Goal: Find specific page/section: Find specific page/section

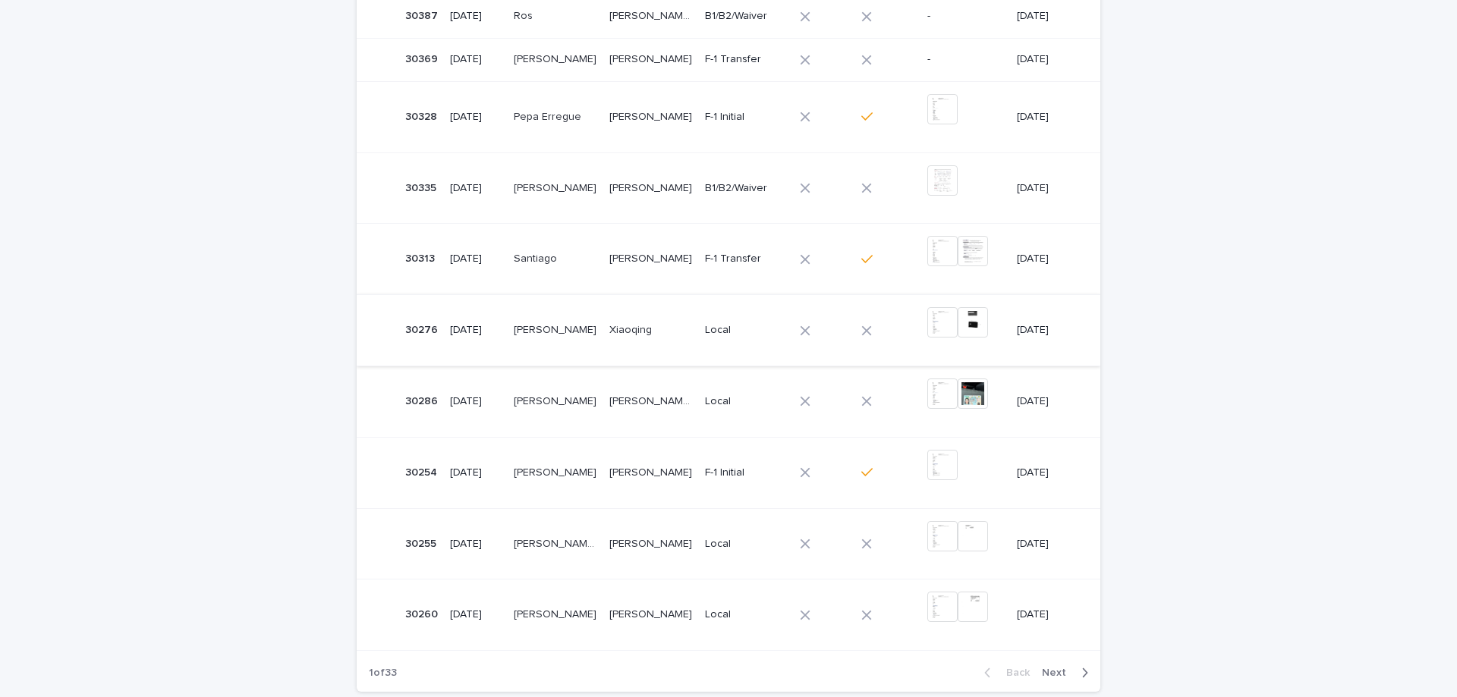
scroll to position [442, 0]
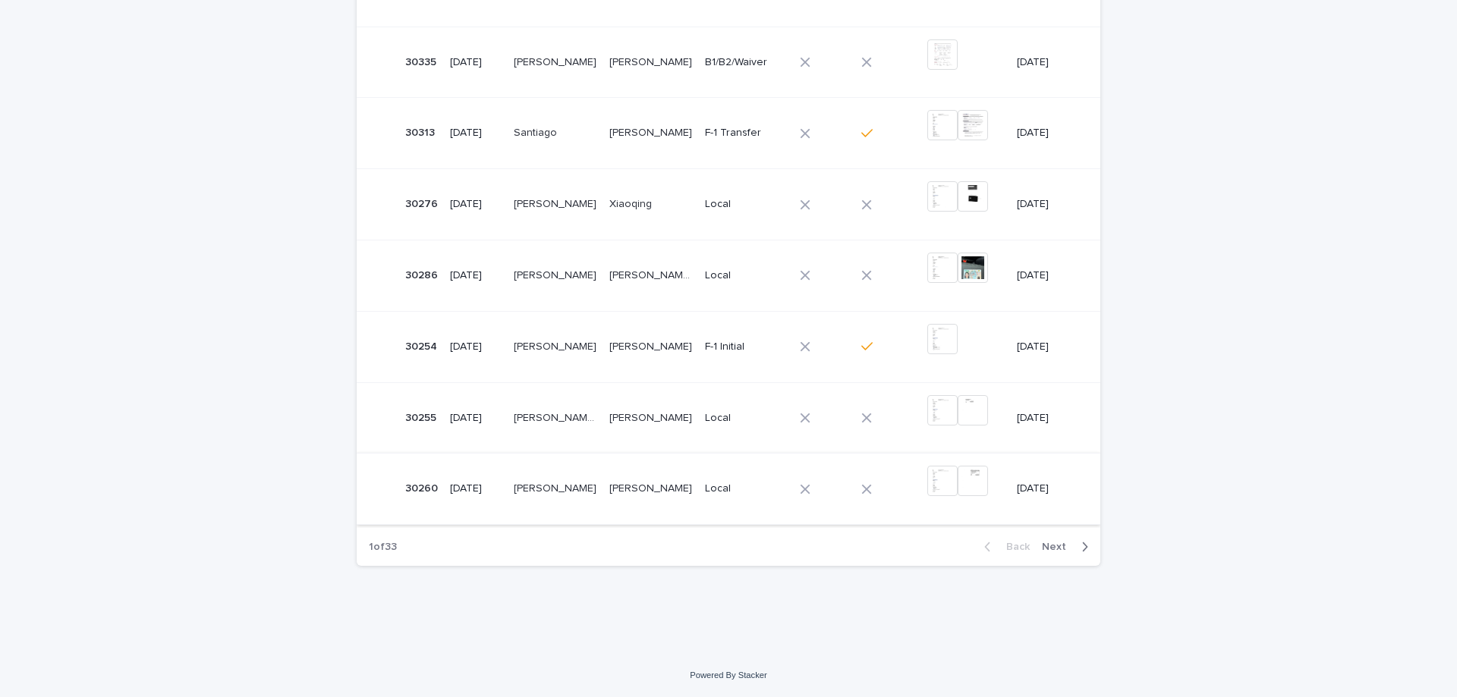
click at [927, 477] on img at bounding box center [942, 481] width 30 height 30
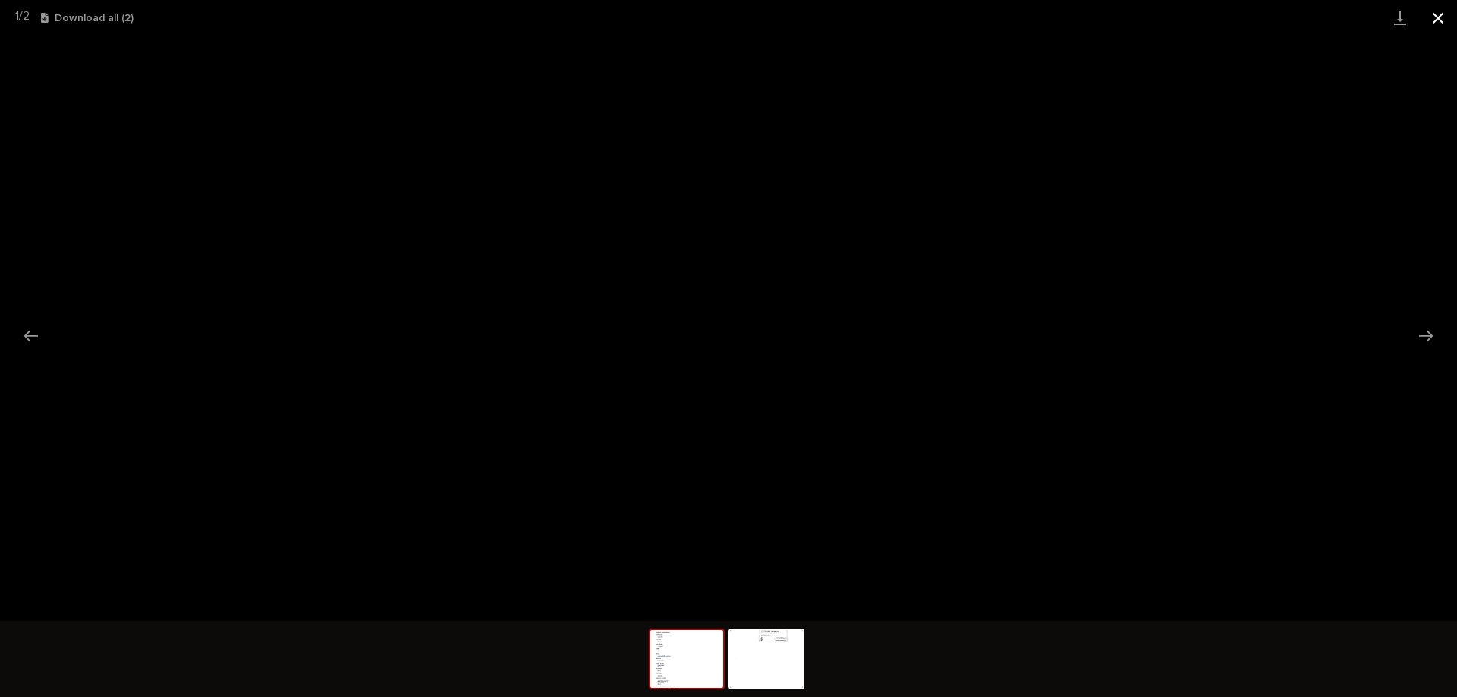
click at [1434, 11] on button "Close gallery" at bounding box center [1438, 18] width 38 height 36
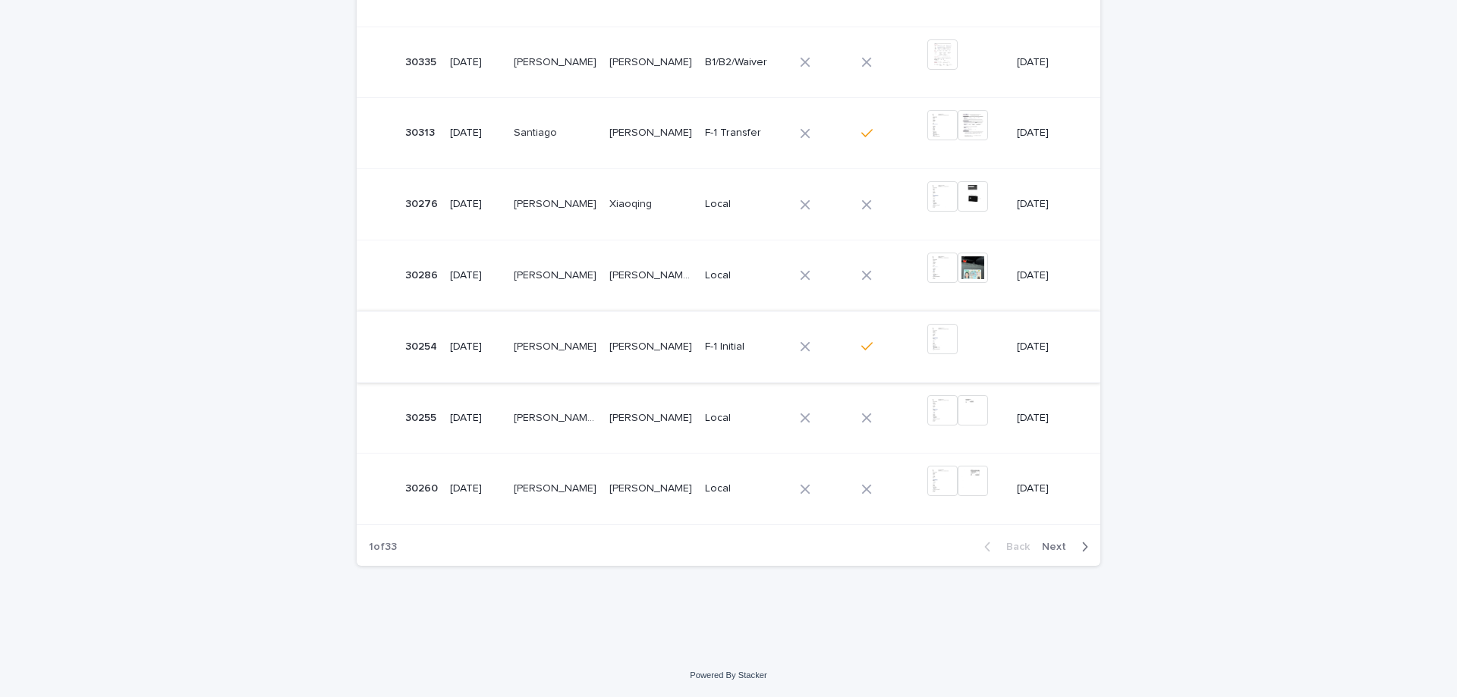
scroll to position [0, 0]
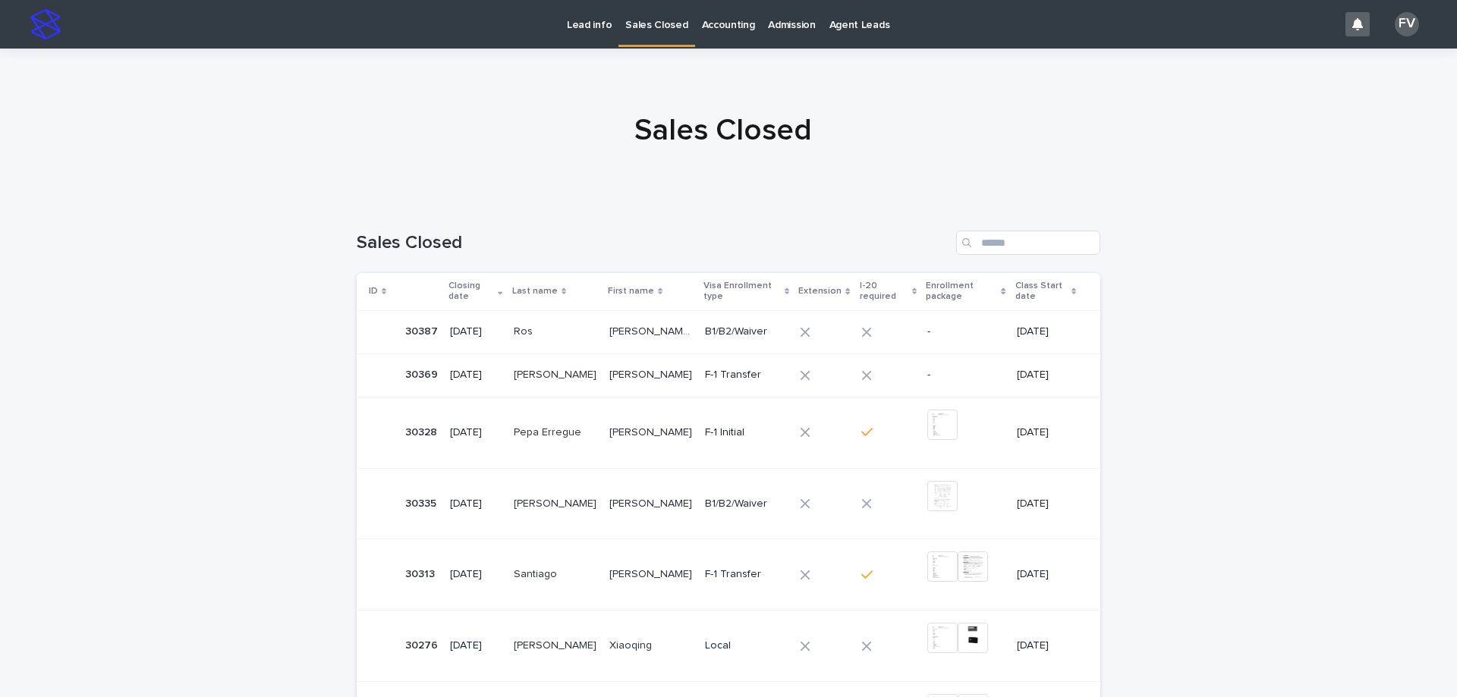
click at [587, 30] on p "Lead info" at bounding box center [589, 16] width 45 height 32
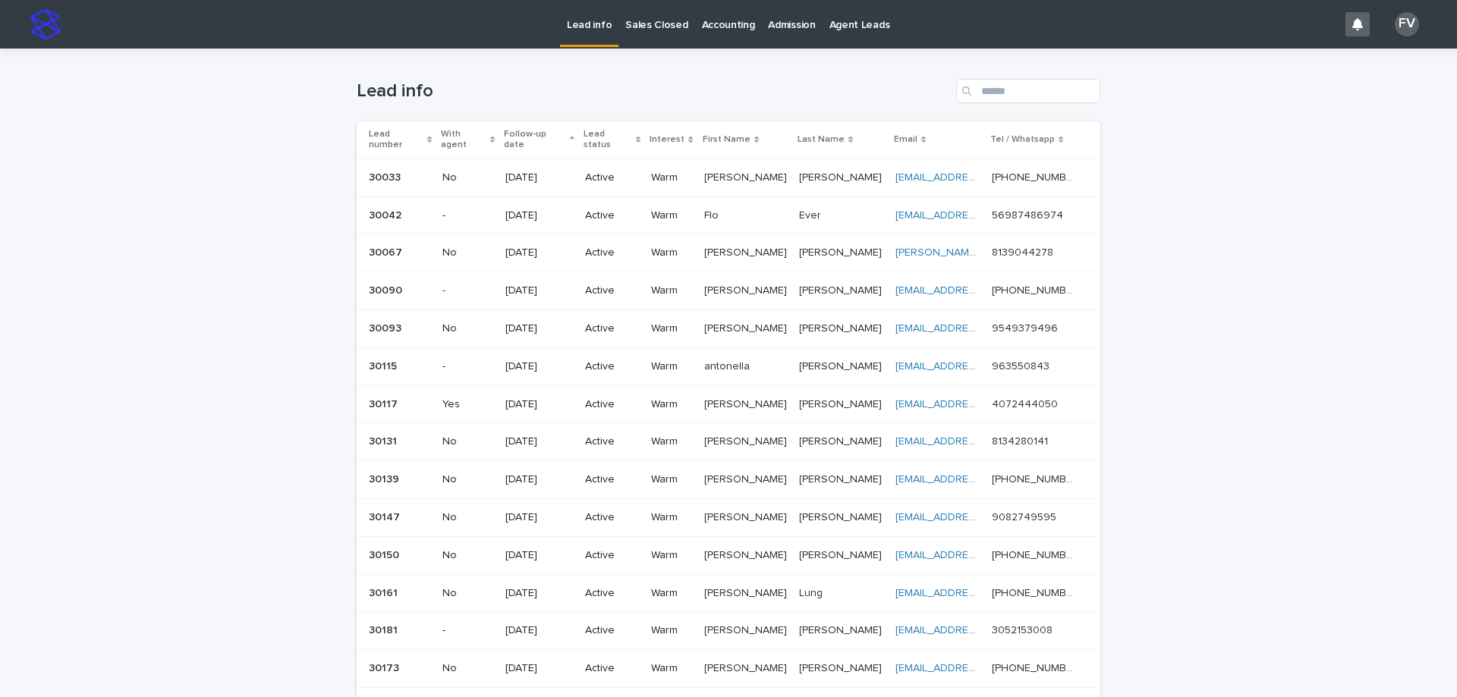
click at [637, 21] on p "Sales Closed" at bounding box center [656, 16] width 62 height 32
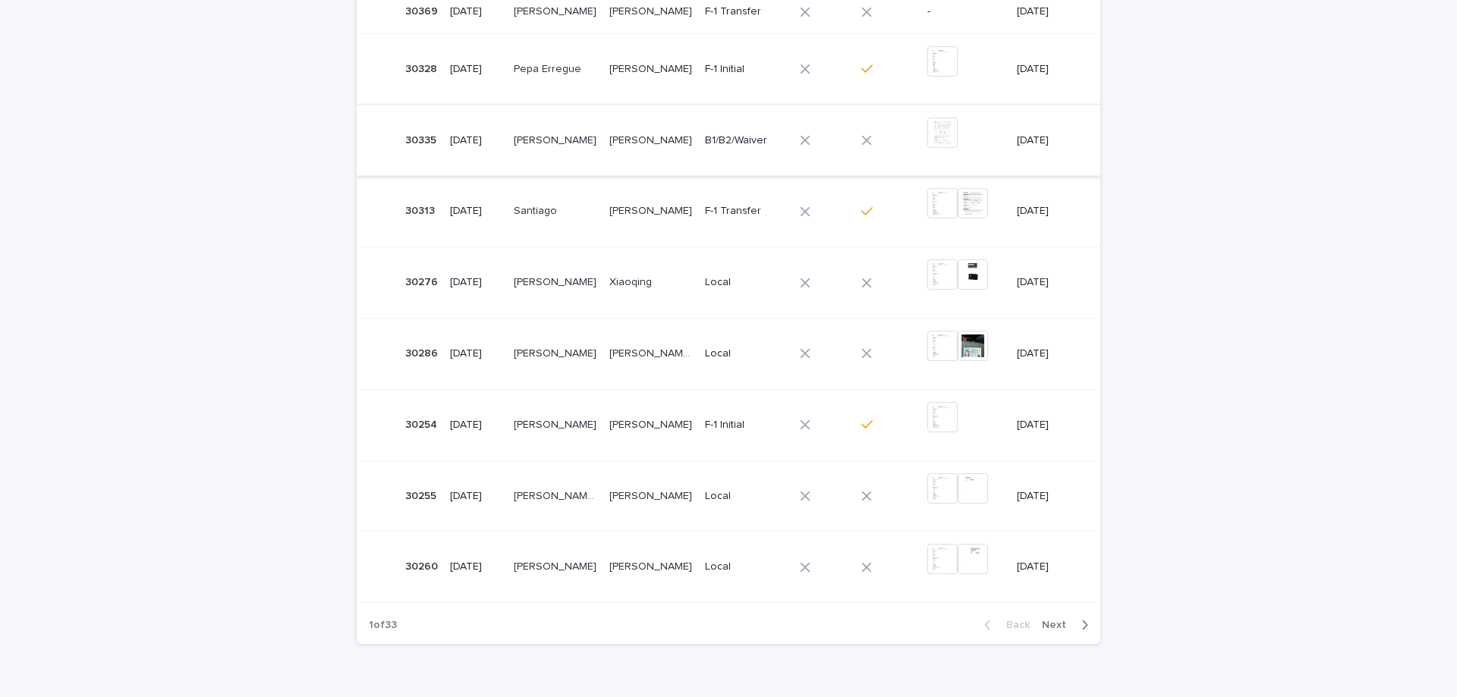
scroll to position [442, 0]
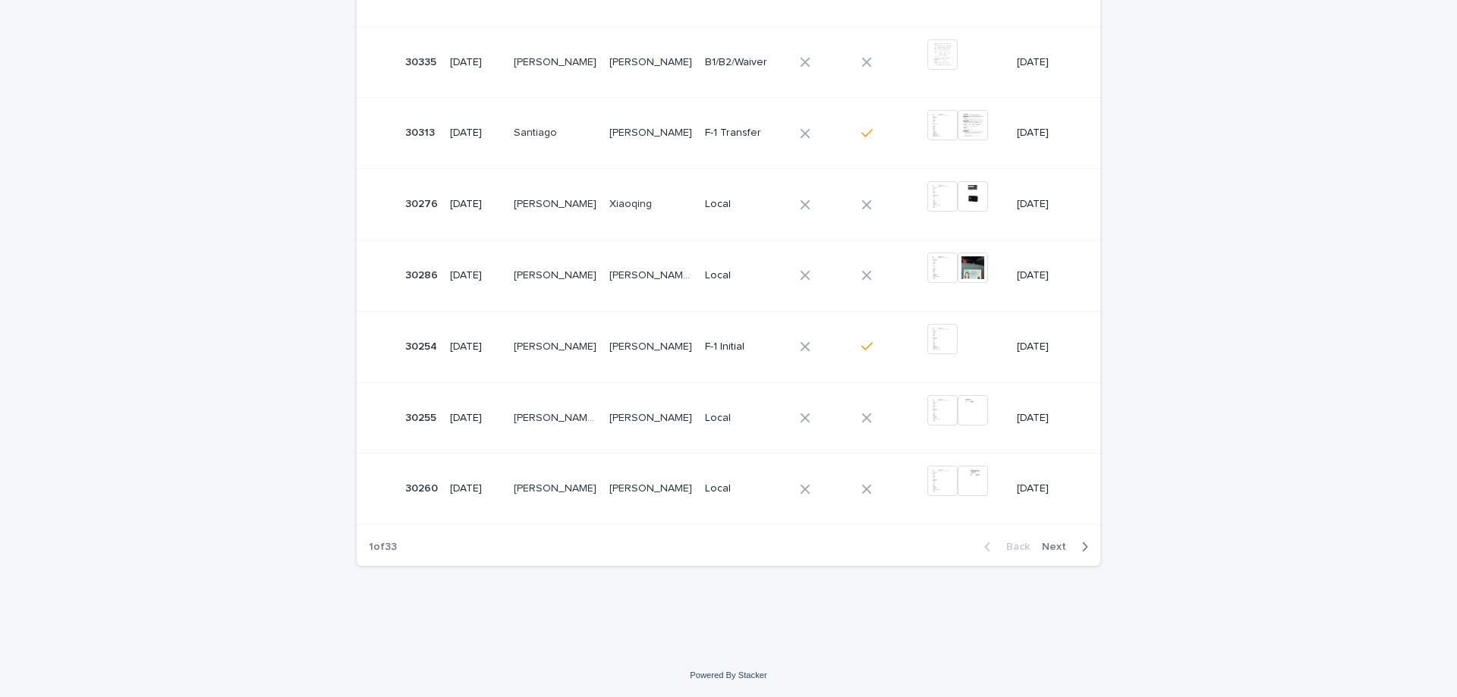
click at [1043, 549] on span "Next" at bounding box center [1058, 547] width 33 height 11
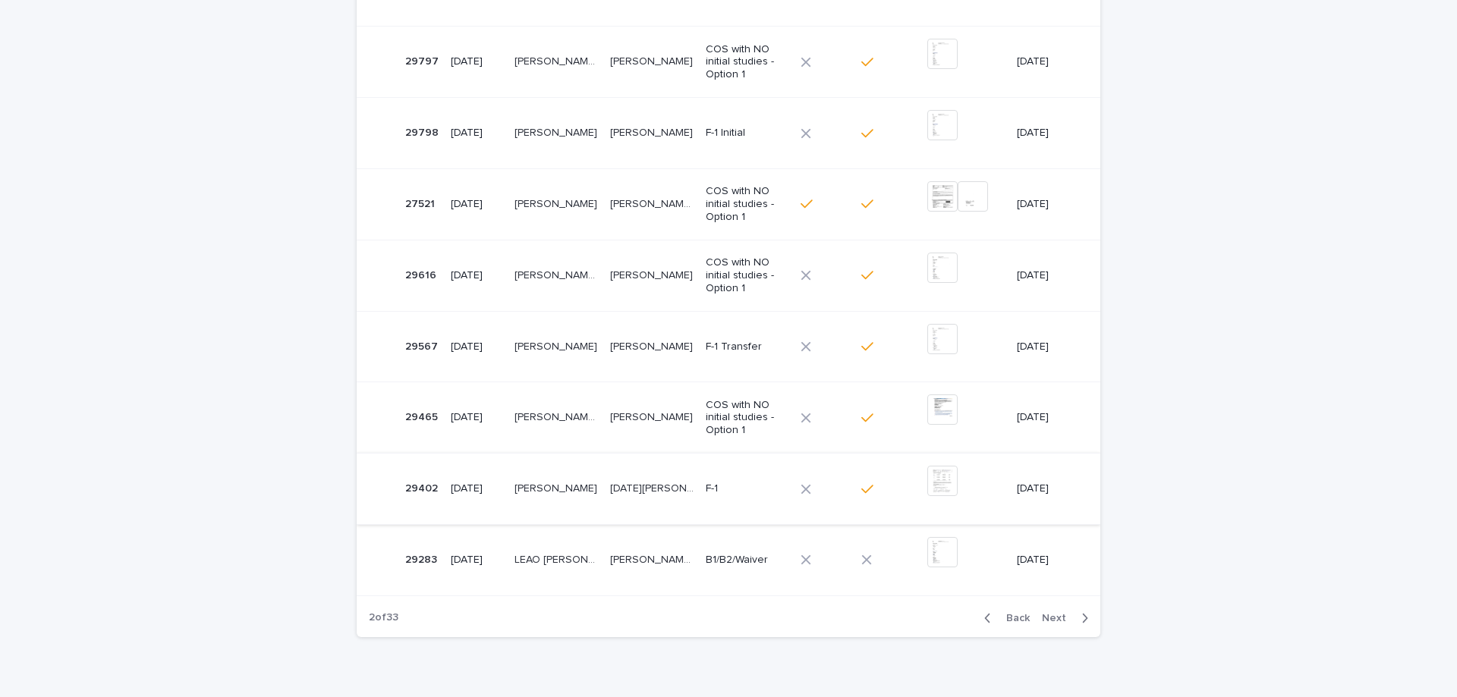
scroll to position [498, 0]
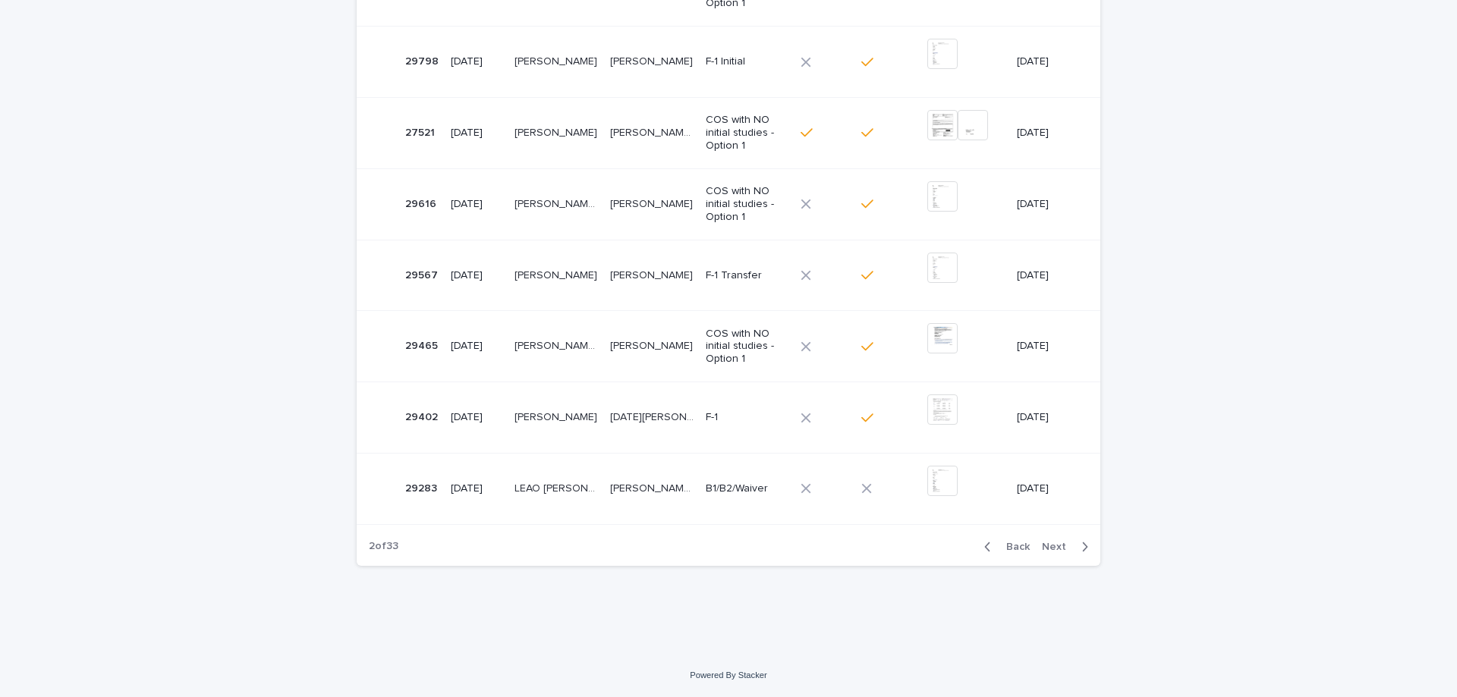
click at [1048, 544] on span "Next" at bounding box center [1058, 547] width 33 height 11
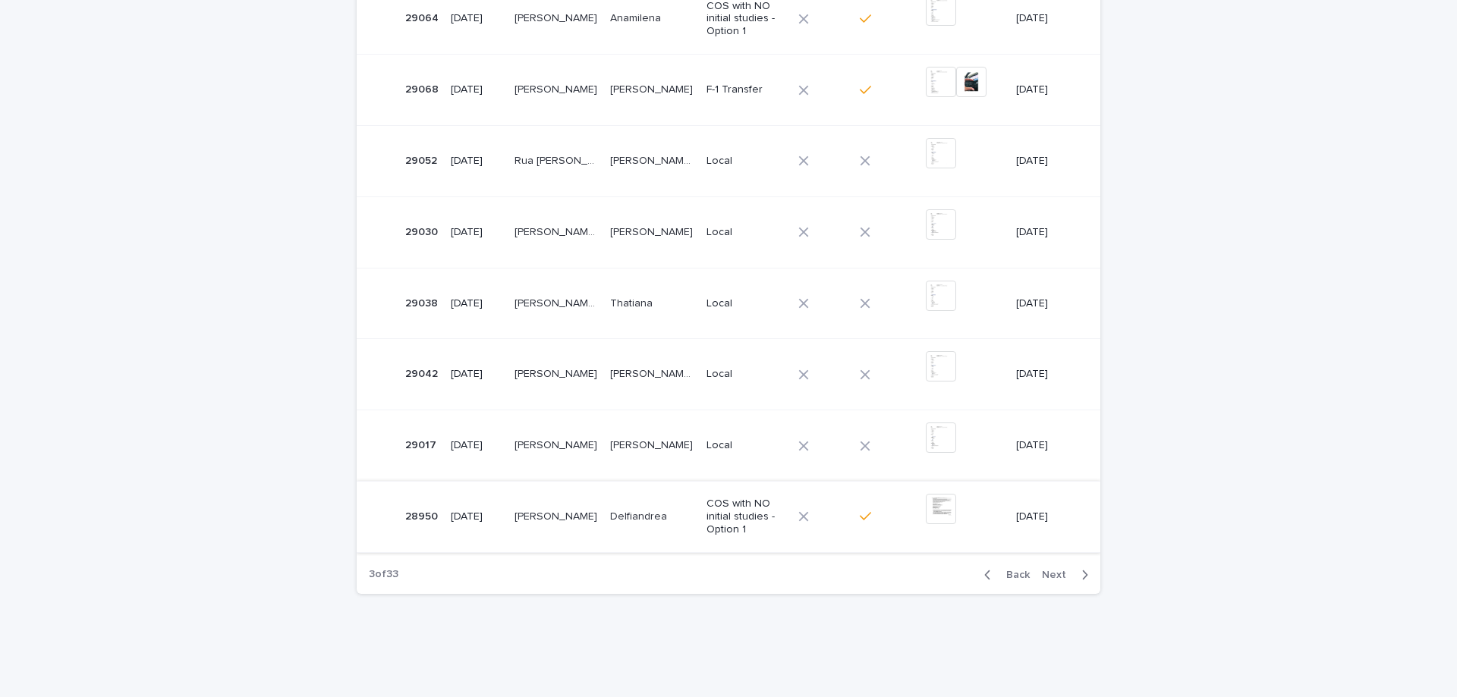
scroll to position [498, 0]
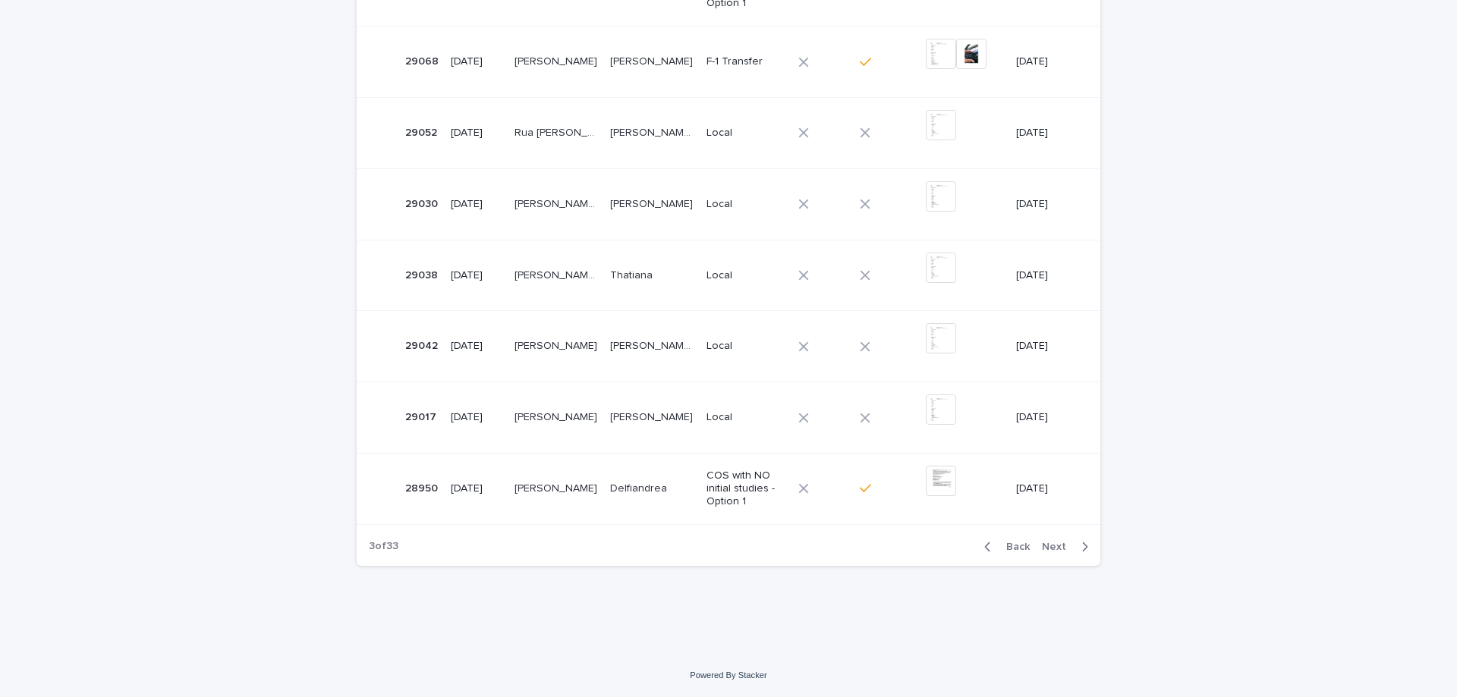
click at [1053, 546] on span "Next" at bounding box center [1058, 547] width 33 height 11
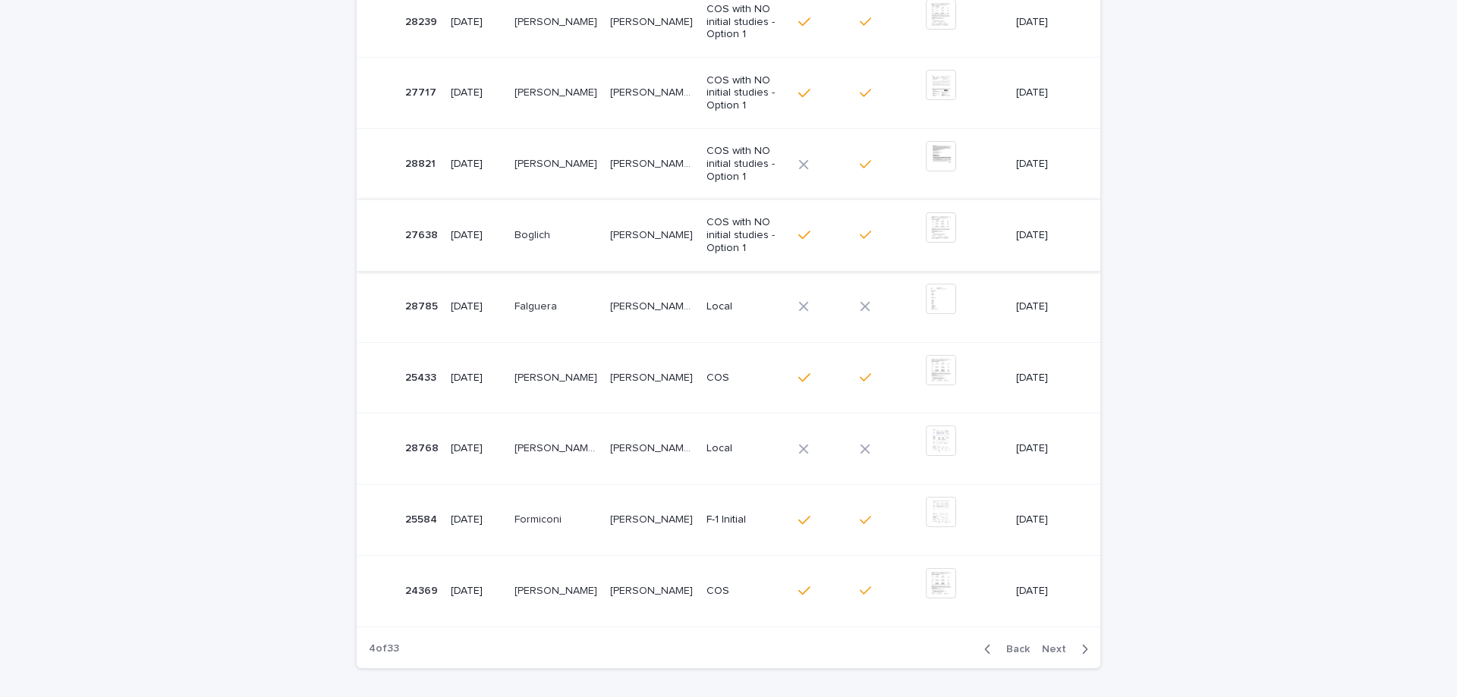
scroll to position [422, 0]
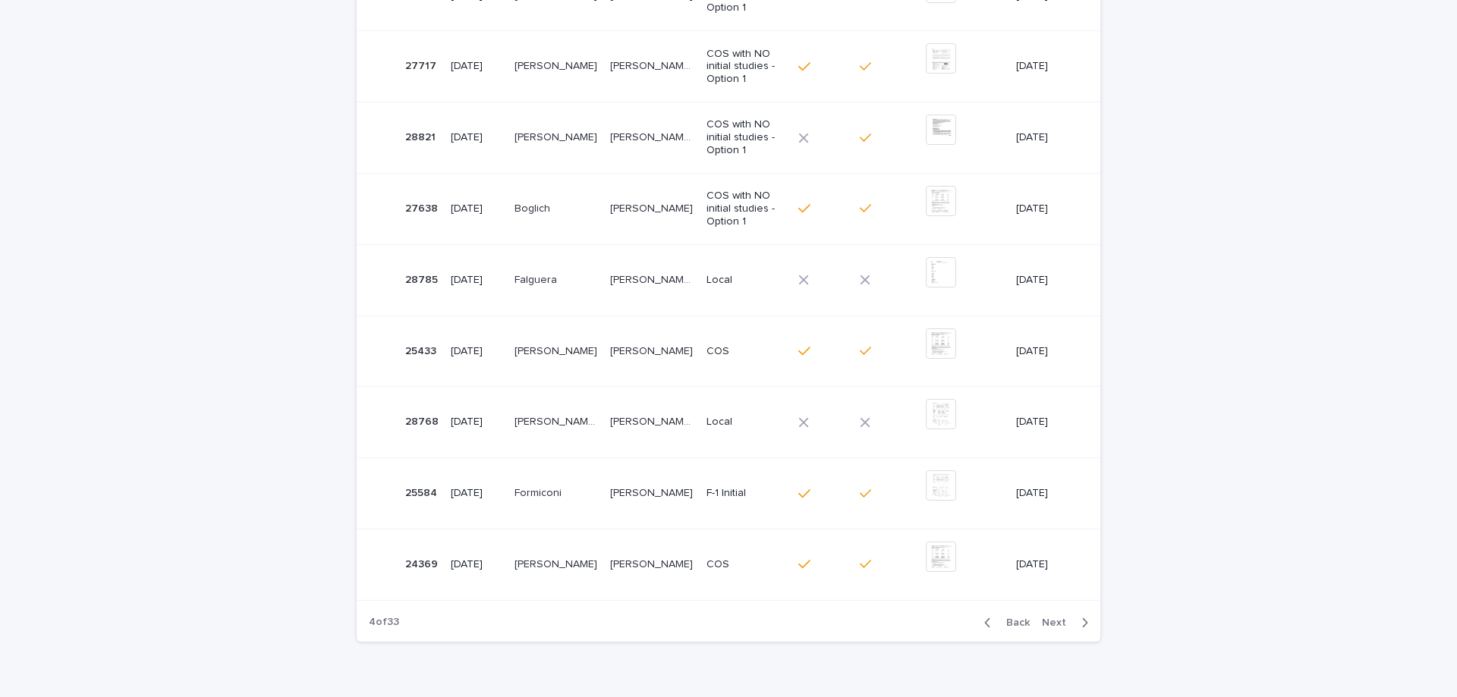
click at [1018, 621] on span "Back" at bounding box center [1013, 623] width 33 height 11
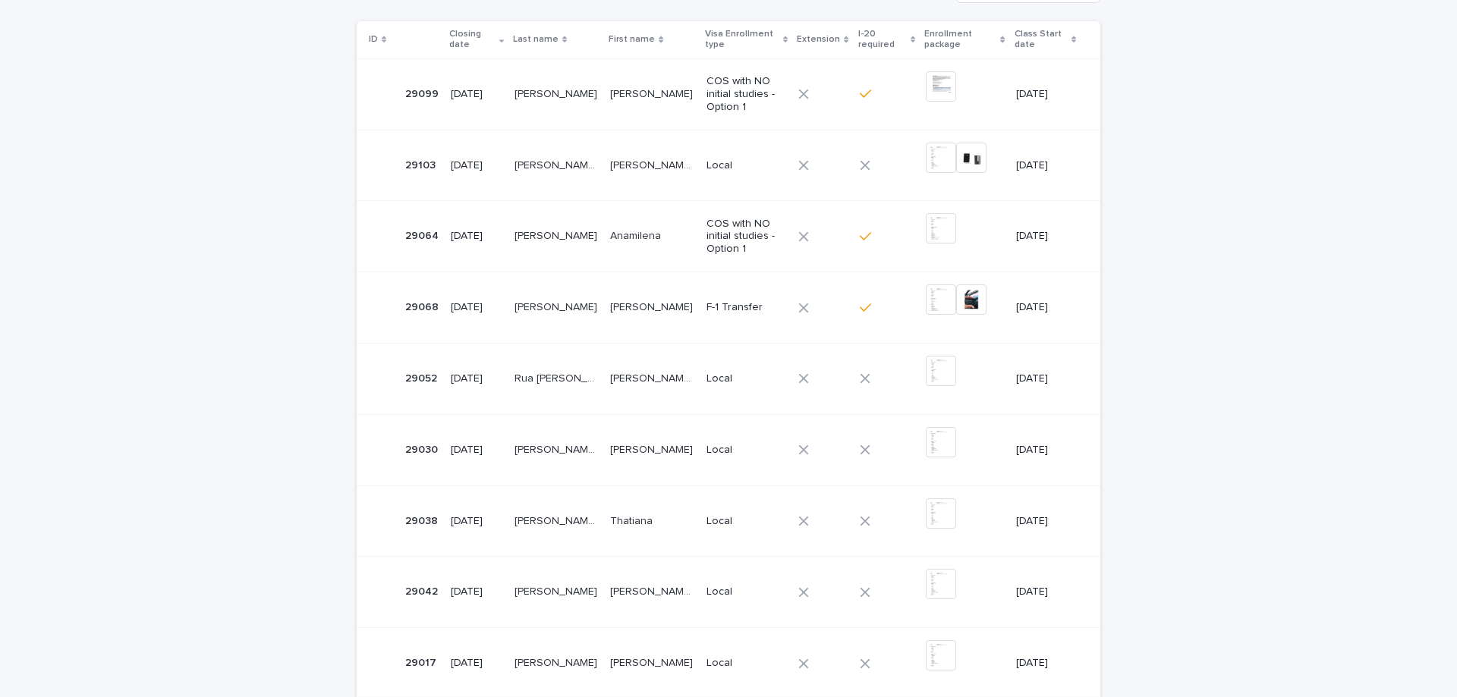
scroll to position [194, 0]
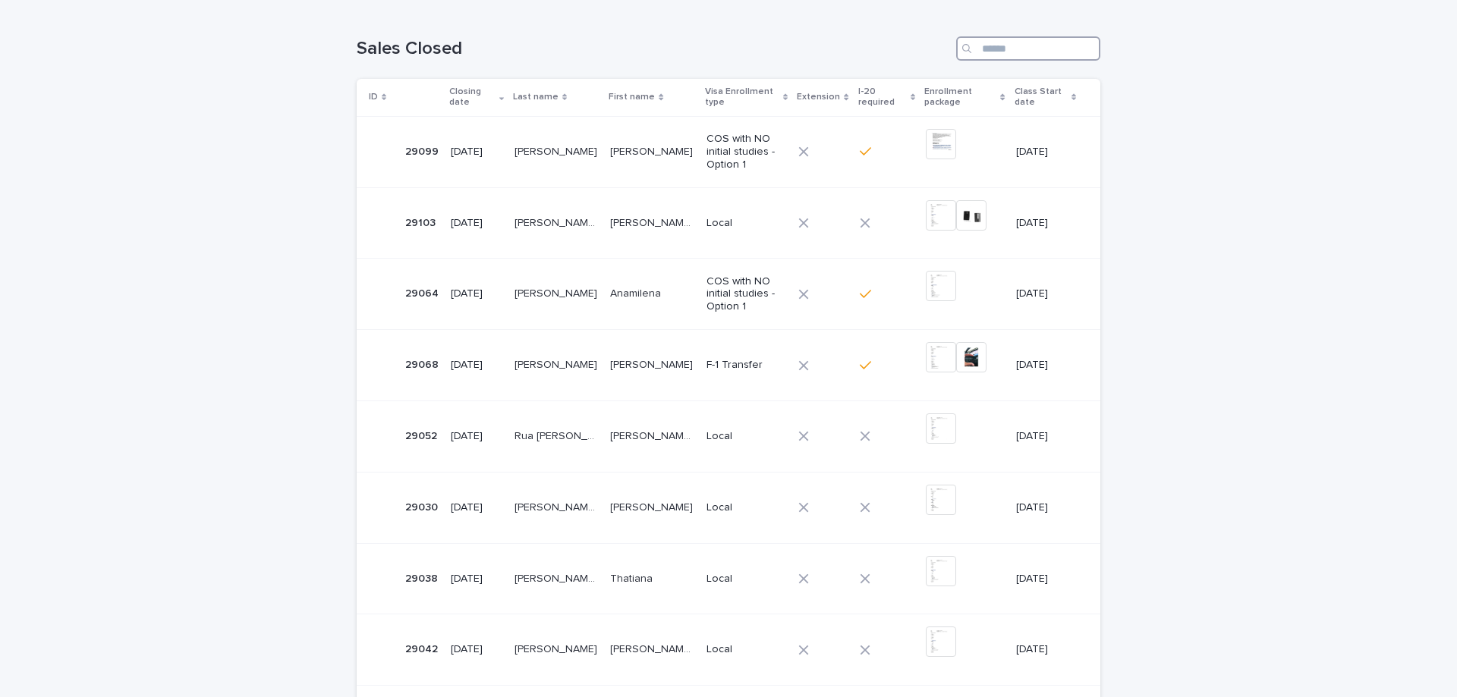
click at [1043, 37] on input "Search" at bounding box center [1028, 48] width 144 height 24
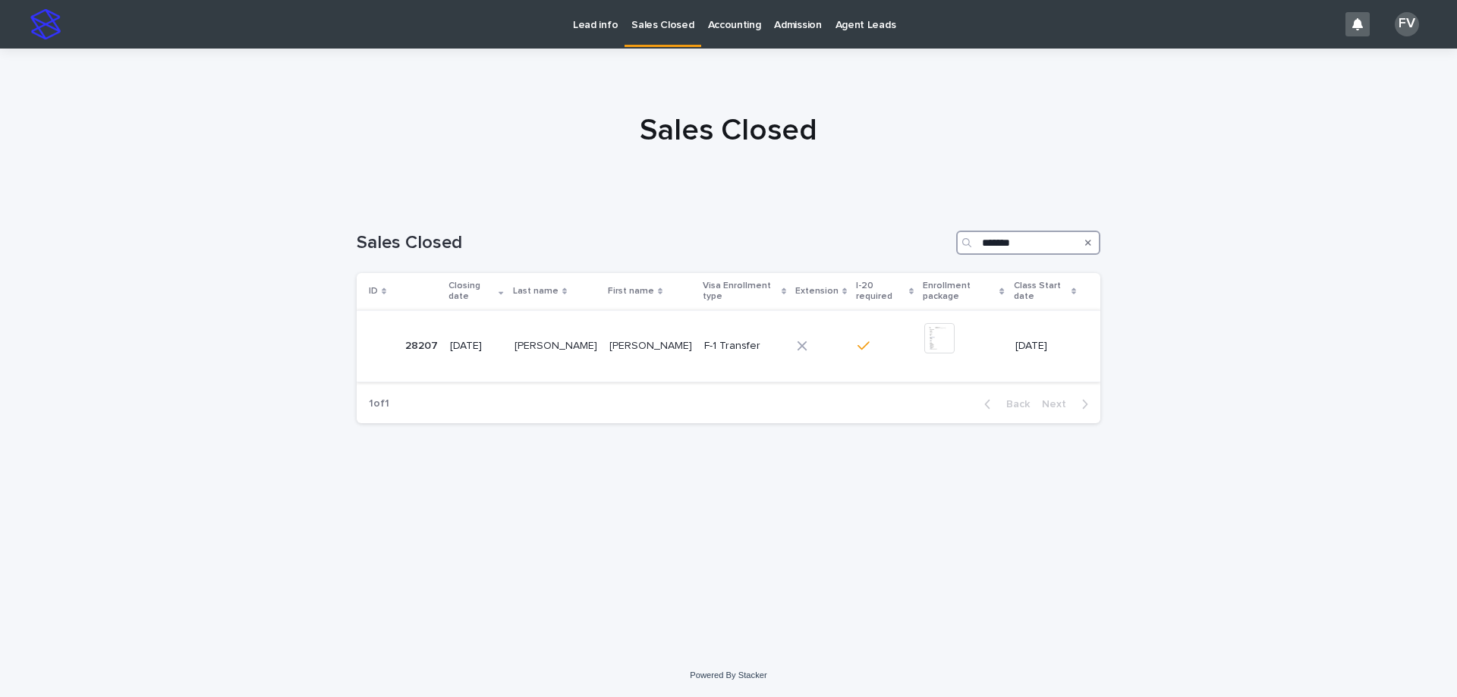
type input "*******"
click at [924, 323] on img at bounding box center [939, 338] width 30 height 30
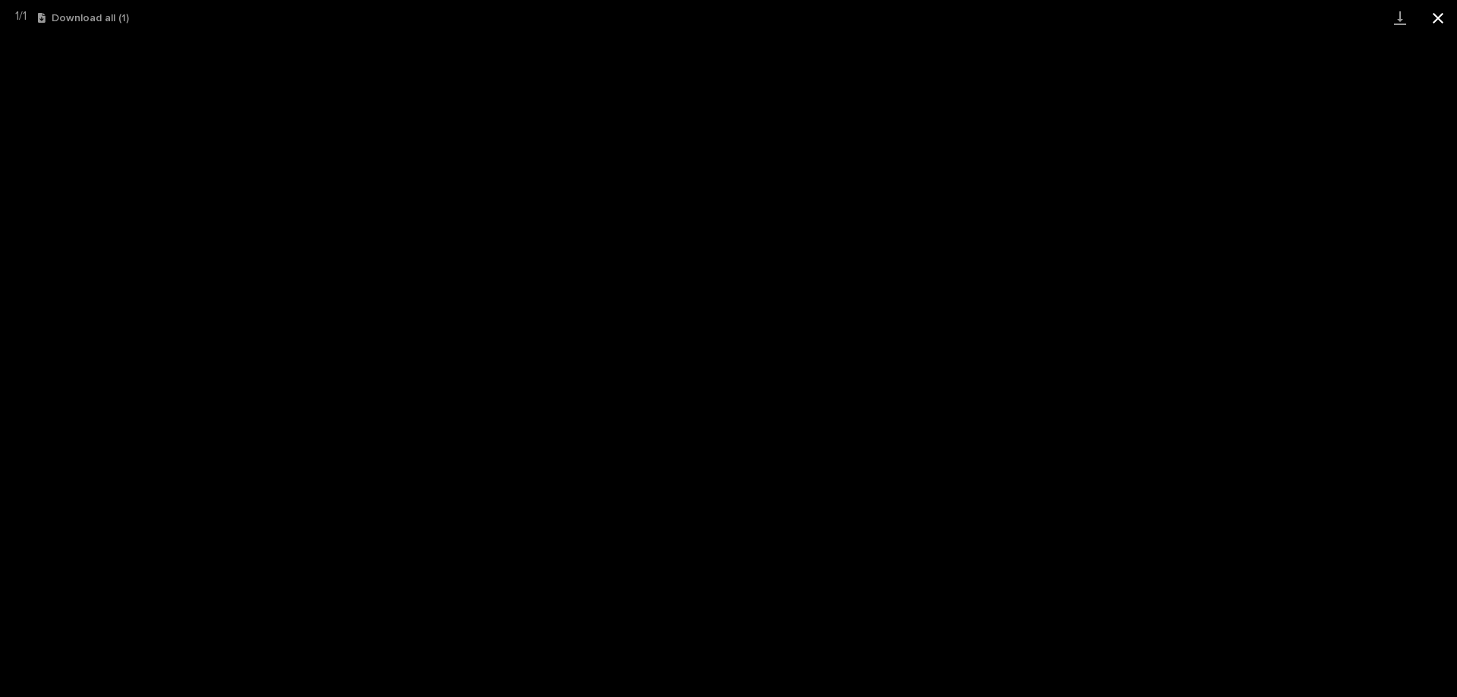
click at [1431, 27] on button "Close gallery" at bounding box center [1438, 18] width 38 height 36
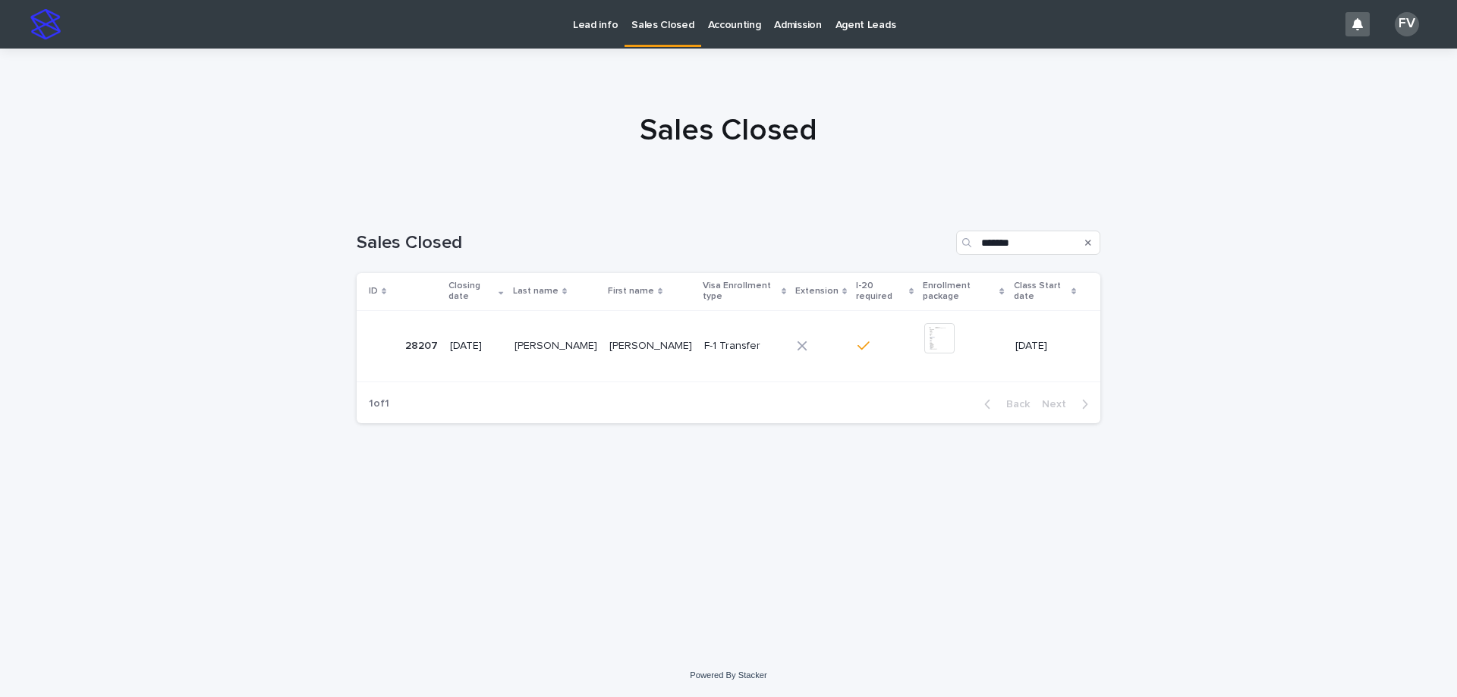
click at [1087, 243] on icon "Search" at bounding box center [1088, 242] width 6 height 9
click at [1056, 245] on input "Search" at bounding box center [1028, 243] width 144 height 24
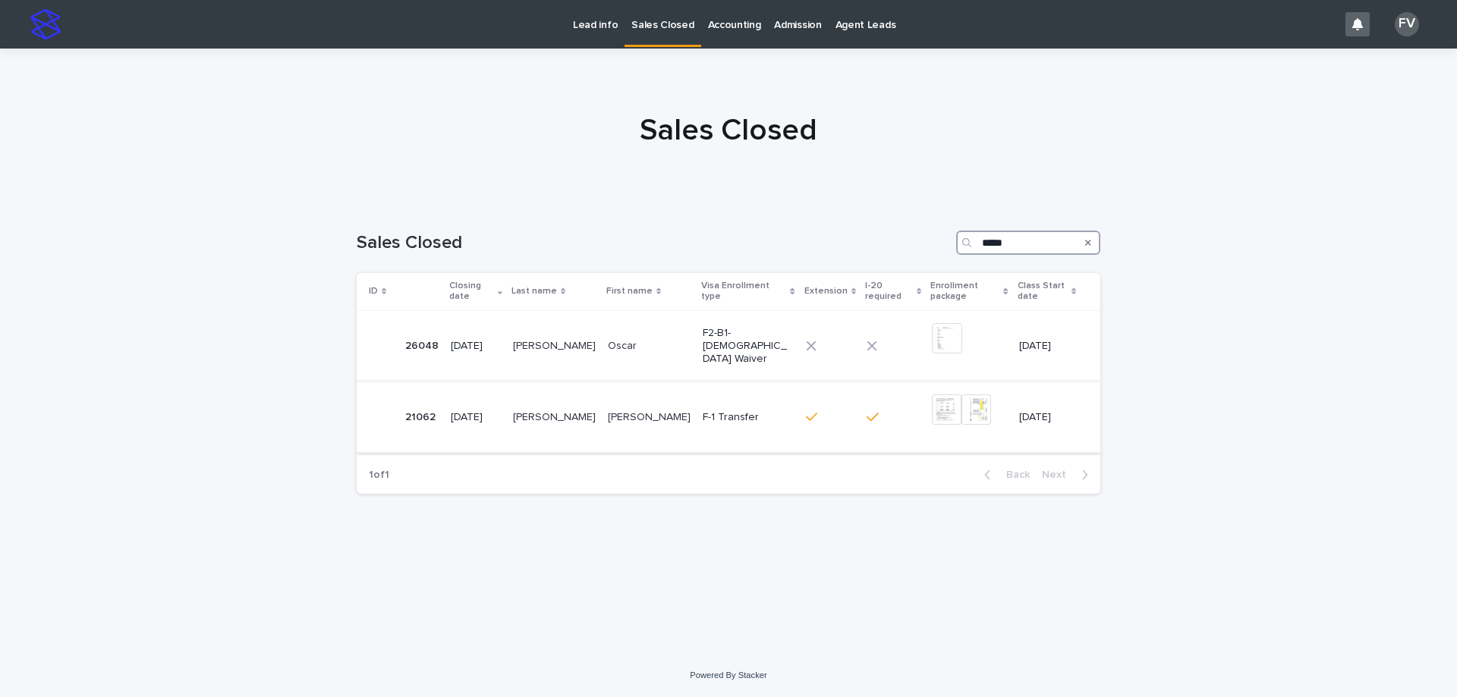
type input "*****"
click at [603, 413] on td "[PERSON_NAME] [PERSON_NAME]" at bounding box center [649, 417] width 95 height 71
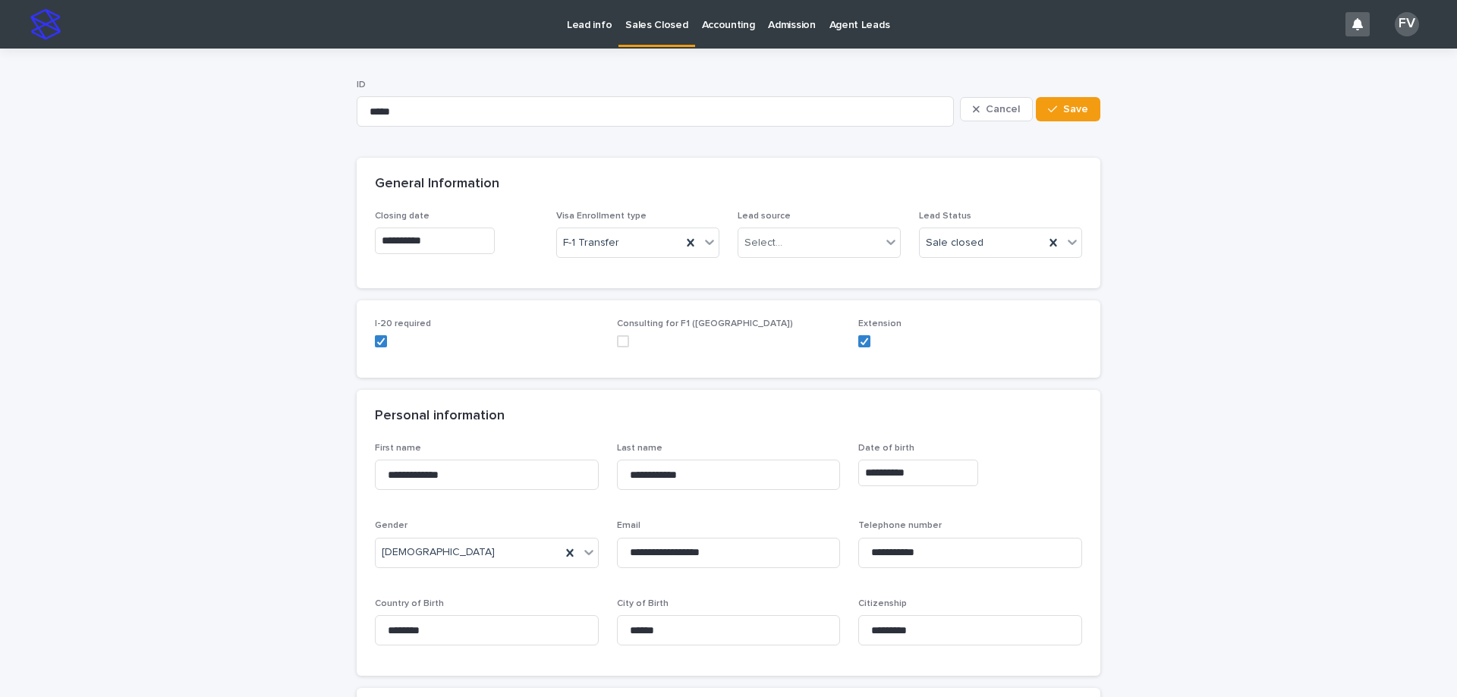
click at [645, 20] on p "Sales Closed" at bounding box center [656, 16] width 62 height 32
